Goal: Ask a question

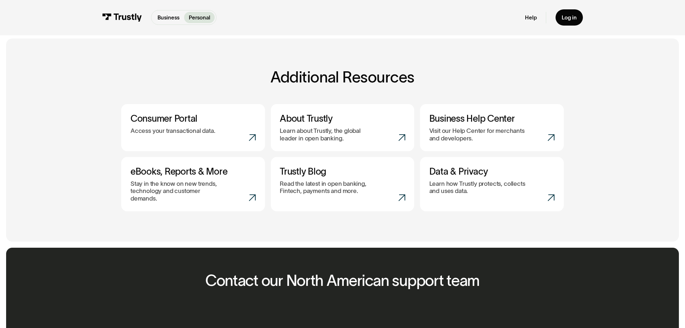
scroll to position [144, 0]
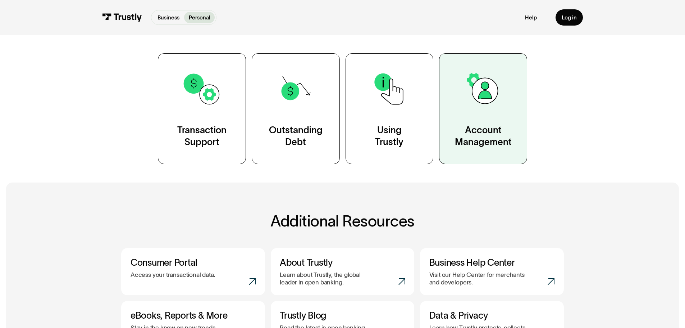
click at [487, 135] on div "Account Management" at bounding box center [483, 136] width 57 height 24
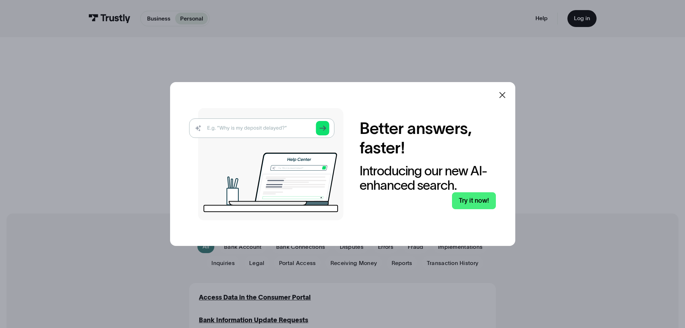
click at [507, 95] on icon at bounding box center [502, 95] width 9 height 9
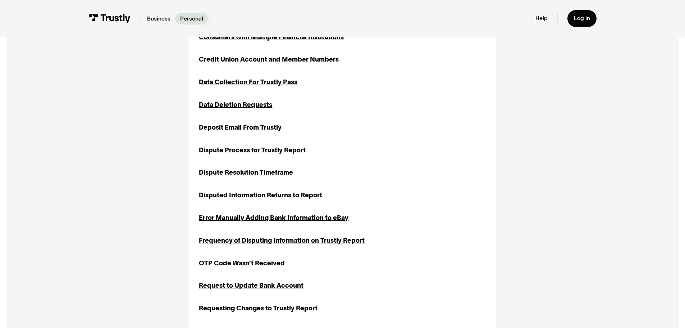
scroll to position [468, 0]
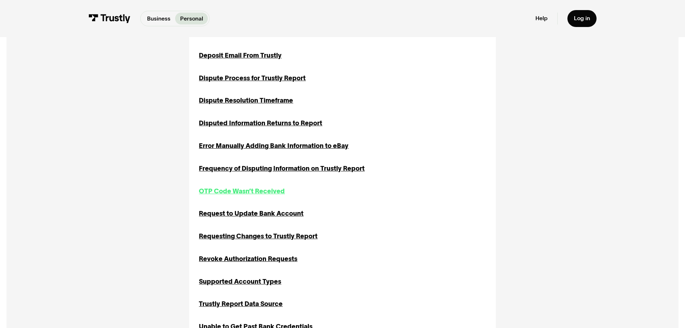
click at [250, 191] on div "OTP Code Wasn’t Received" at bounding box center [242, 191] width 86 height 10
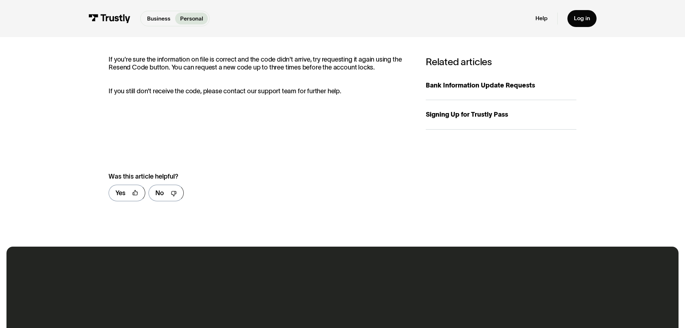
scroll to position [216, 0]
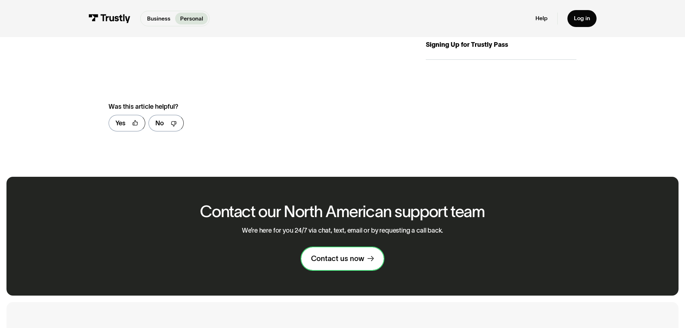
click at [364, 261] on div "Contact us now" at bounding box center [337, 258] width 53 height 9
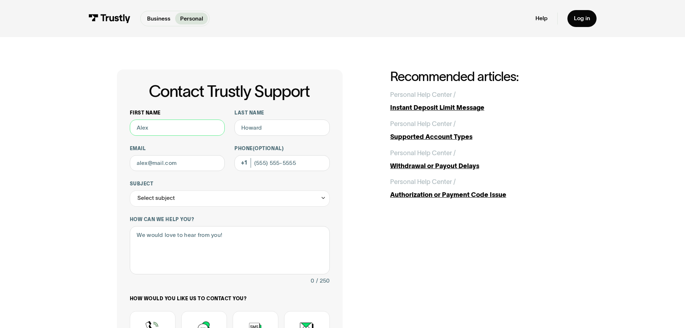
click at [170, 129] on input "First name" at bounding box center [177, 127] width 95 height 16
type input "Sabrina"
type input "Perez"
type input "sabrina.y.haught@gmail.com"
type input "(832) 629-2911"
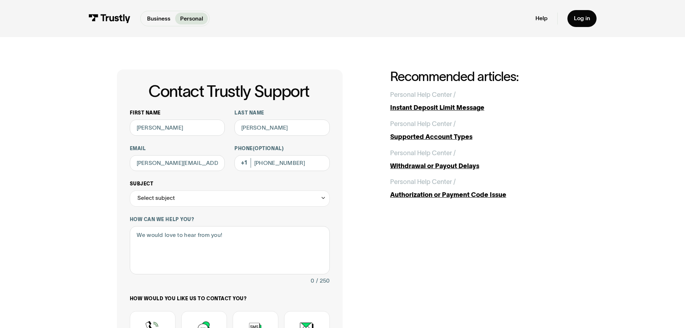
click at [206, 195] on div "Select subject" at bounding box center [230, 198] width 200 height 16
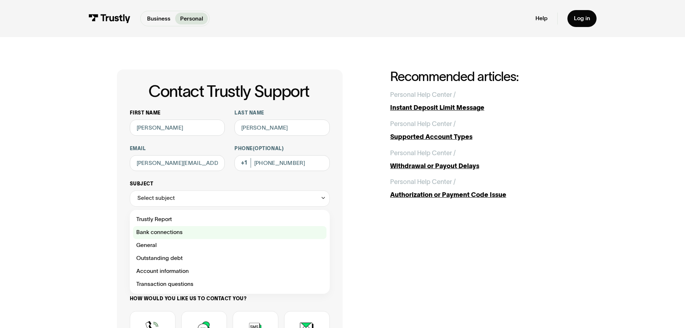
click at [183, 238] on div "Contact Trustly Support" at bounding box center [230, 232] width 194 height 13
type input "**********"
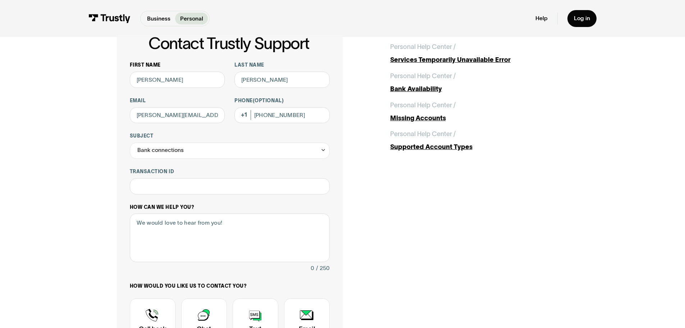
scroll to position [72, 0]
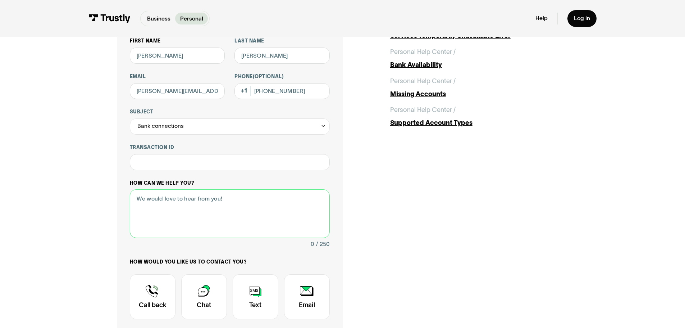
click at [159, 206] on textarea "How can we help you?" at bounding box center [230, 213] width 200 height 49
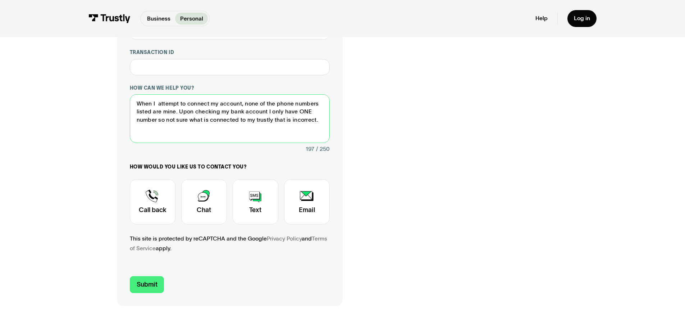
scroll to position [180, 0]
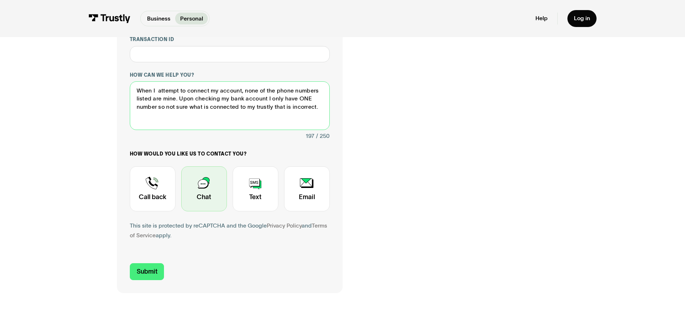
type textarea "When I attempt to connect my account, none of the phone numbers listed are mine…"
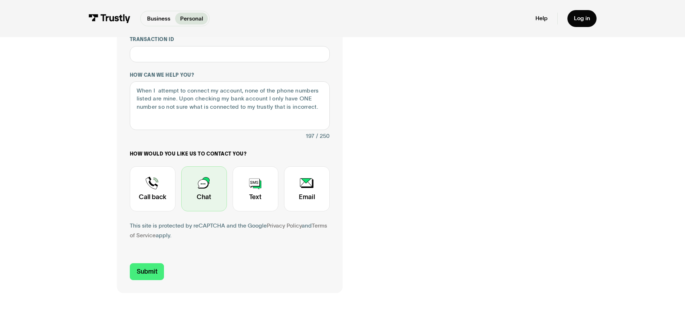
click at [199, 193] on div "Contact Trustly Support" at bounding box center [204, 188] width 46 height 45
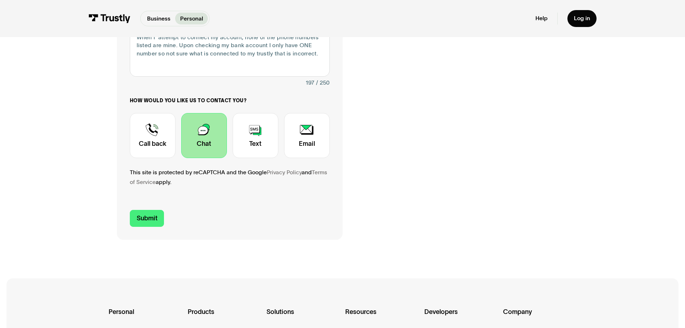
scroll to position [288, 0]
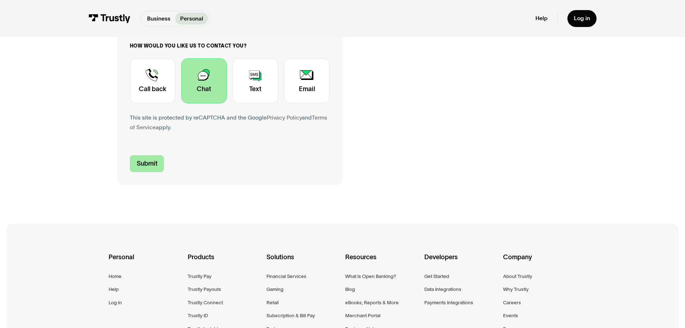
click at [149, 164] on input "Submit" at bounding box center [147, 163] width 35 height 17
type input "+18326292911"
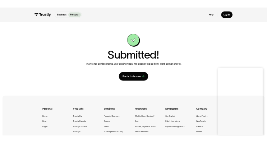
scroll to position [0, 0]
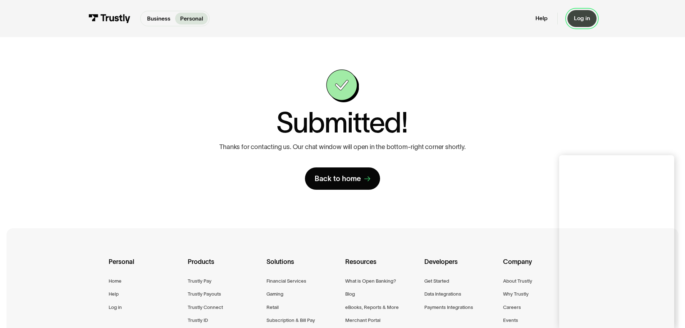
click at [584, 18] on div "Log in" at bounding box center [582, 18] width 16 height 7
